Goal: Find specific page/section: Find specific page/section

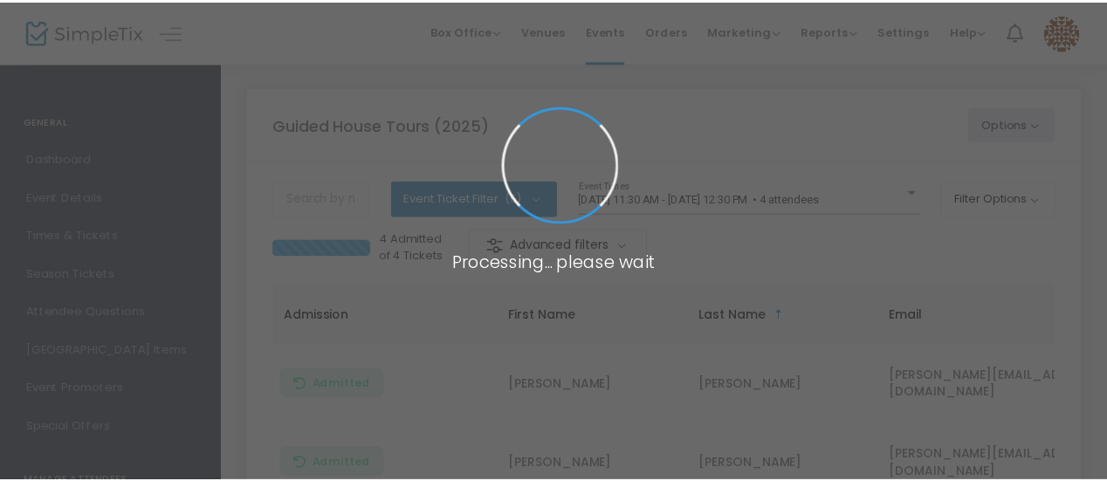
scroll to position [37, 0]
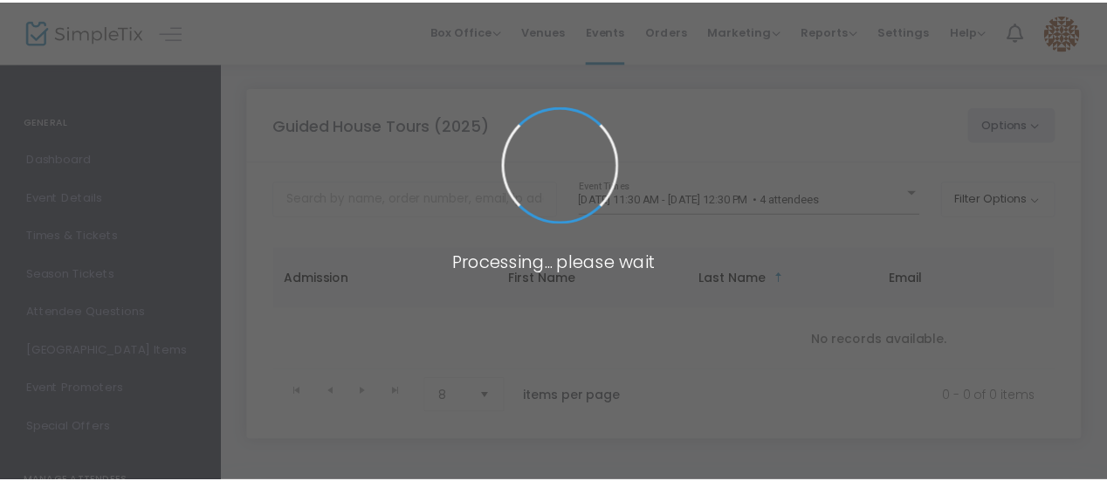
scroll to position [37, 0]
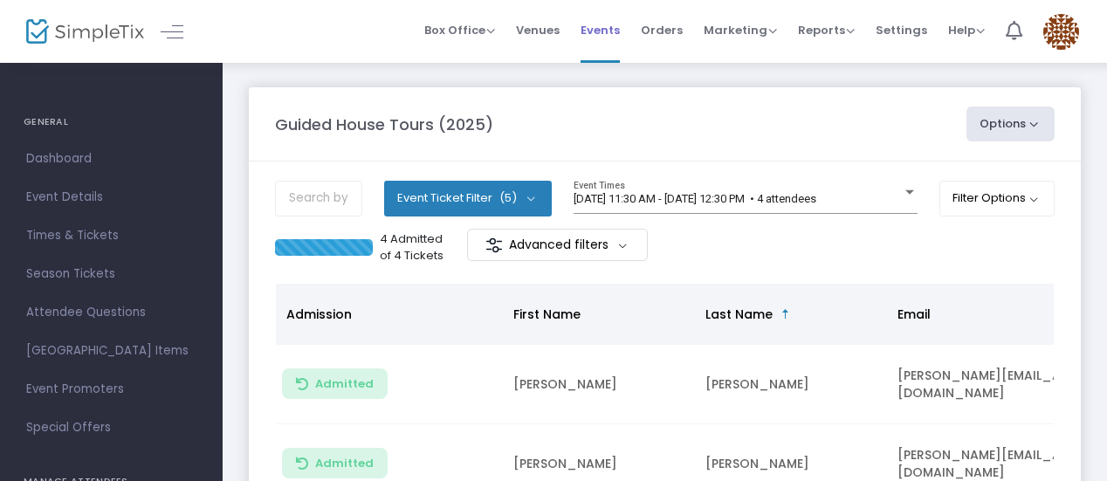
click at [600, 24] on span "Events" at bounding box center [600, 30] width 39 height 45
